Goal: Information Seeking & Learning: Check status

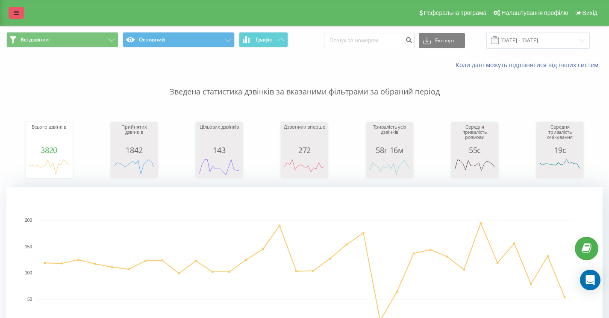
click at [15, 16] on icon at bounding box center [16, 13] width 5 height 6
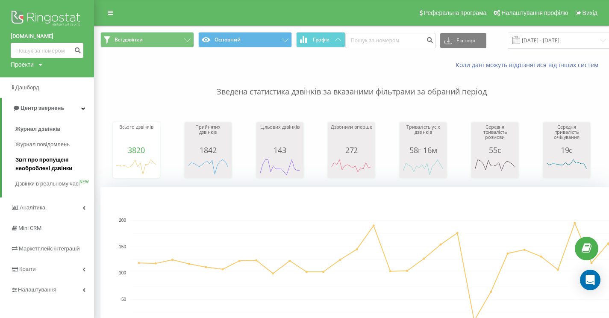
click at [37, 167] on span "Звіт про пропущені необроблені дзвінки" at bounding box center [52, 164] width 74 height 17
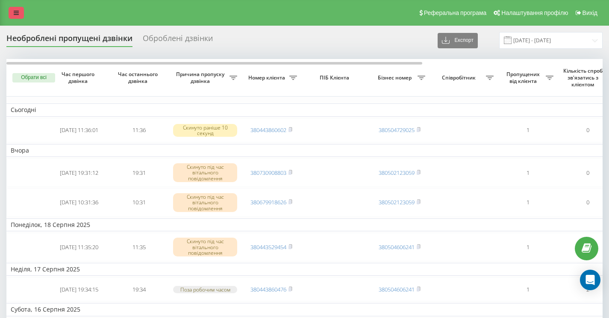
click at [21, 13] on link at bounding box center [16, 13] width 15 height 12
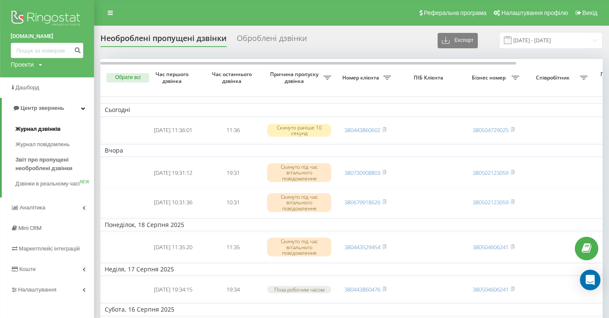
click at [40, 125] on span "Журнал дзвінків" at bounding box center [37, 129] width 45 height 9
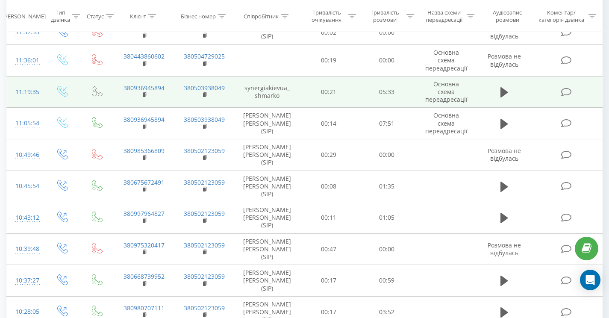
scroll to position [328, 0]
